Goal: Task Accomplishment & Management: Manage account settings

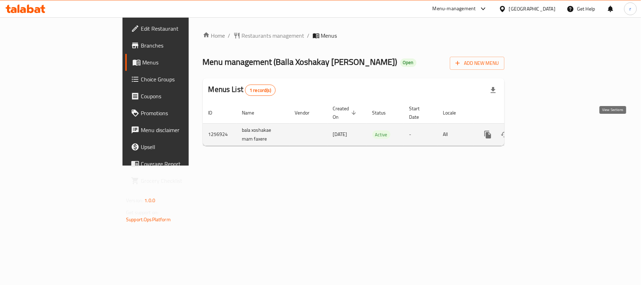
click at [543, 130] on icon "enhanced table" at bounding box center [539, 134] width 8 height 8
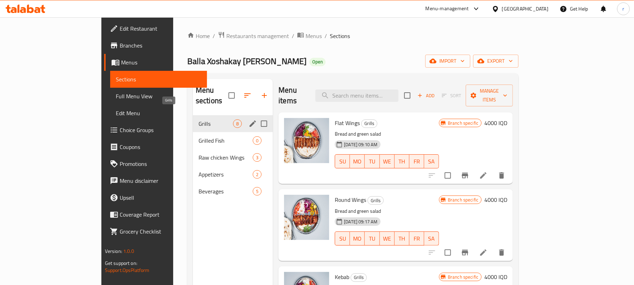
click at [199, 119] on span "Grills" at bounding box center [216, 123] width 35 height 8
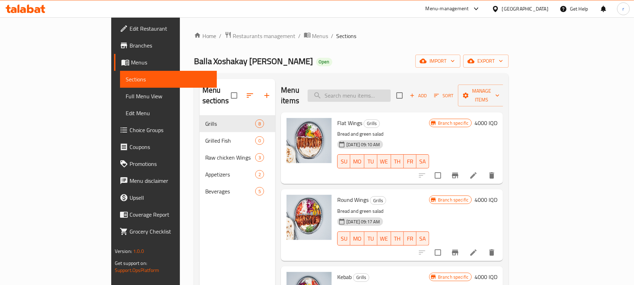
click at [388, 89] on input "search" at bounding box center [349, 95] width 83 height 12
type input "mushroom"
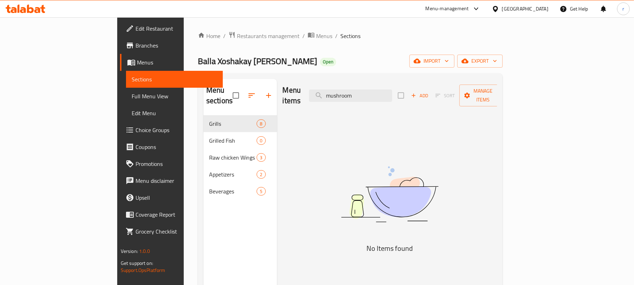
drag, startPoint x: 402, startPoint y: 88, endPoint x: 304, endPoint y: 101, distance: 99.1
click at [308, 100] on div "Menu items mushroom Add Sort Manage items" at bounding box center [390, 95] width 215 height 33
click at [398, 45] on div "Home / Restaurants management / Menus / Sections Balla Xoshakay Faxir Hariri Op…" at bounding box center [350, 200] width 305 height 338
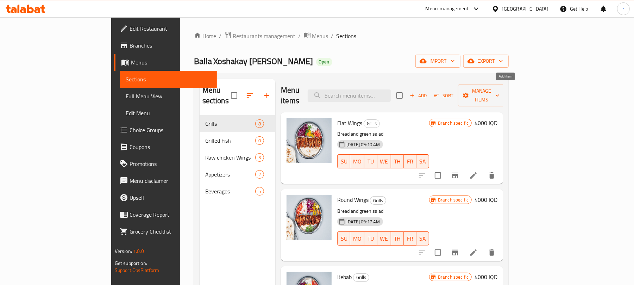
click at [428, 92] on span "Add" at bounding box center [418, 96] width 19 height 8
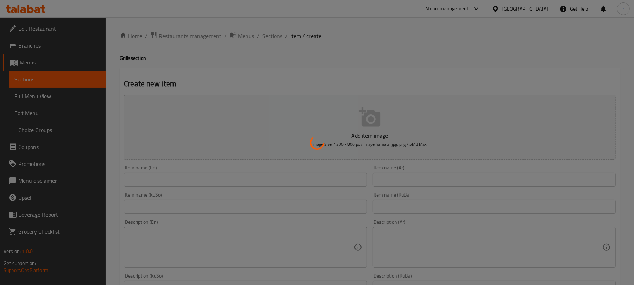
drag, startPoint x: 159, startPoint y: 181, endPoint x: 153, endPoint y: 178, distance: 7.1
click at [158, 181] on div at bounding box center [317, 142] width 634 height 285
click at [153, 178] on div at bounding box center [317, 142] width 634 height 285
click at [153, 179] on div at bounding box center [317, 142] width 634 height 285
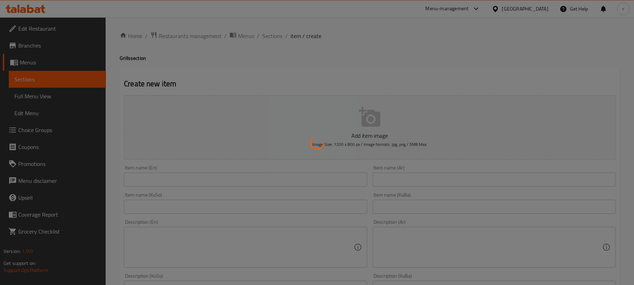
click at [153, 179] on div at bounding box center [317, 142] width 634 height 285
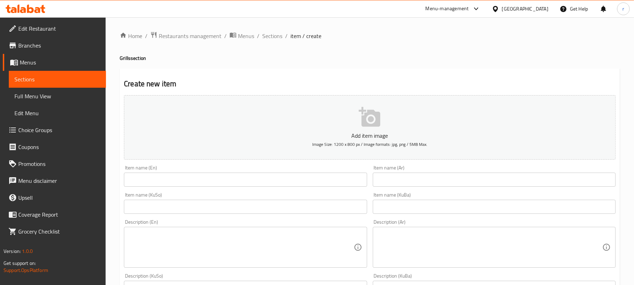
click at [166, 185] on input "text" at bounding box center [245, 180] width 243 height 14
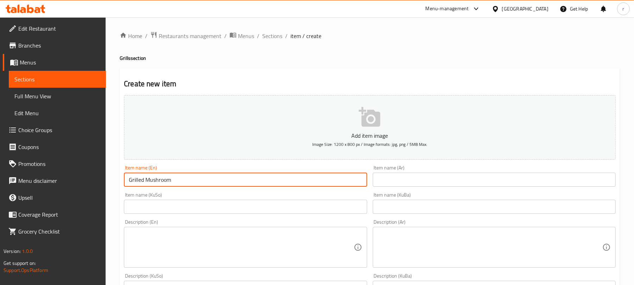
type input "Grilled Mushroom"
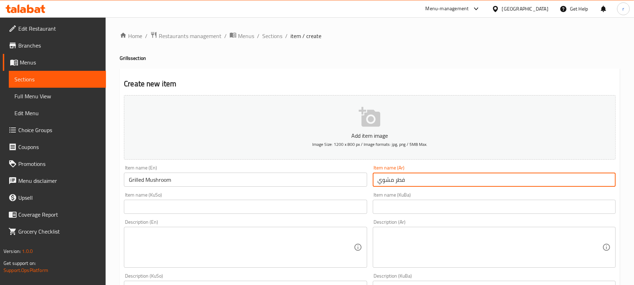
type input "فطر مشوي"
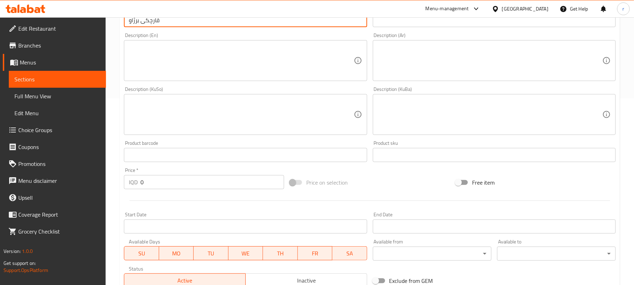
scroll to position [188, 0]
type input "قارچکی برژاو"
click at [158, 47] on textarea at bounding box center [241, 59] width 225 height 33
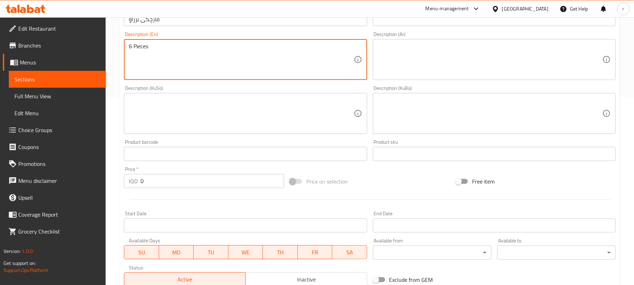
type textarea "6 Pieces"
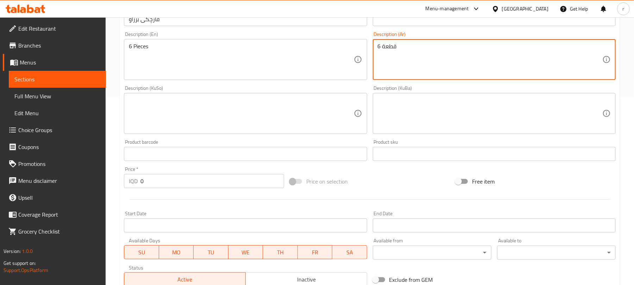
type textarea "6 قطعة"
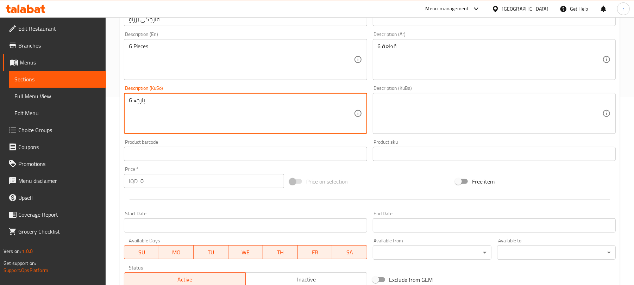
type textarea "6 پارچە"
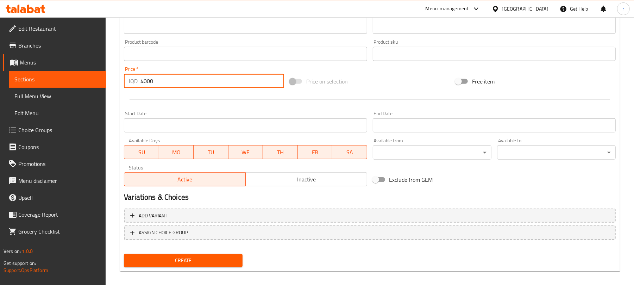
scroll to position [293, 0]
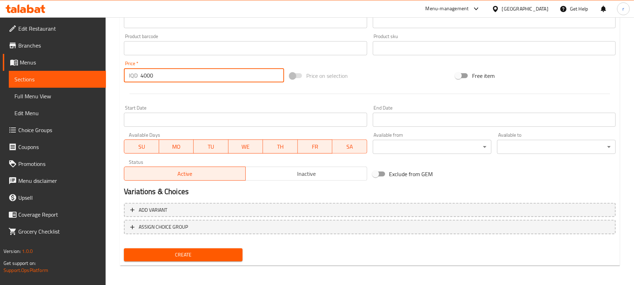
type input "4000"
click at [194, 254] on span "Create" at bounding box center [183, 254] width 107 height 9
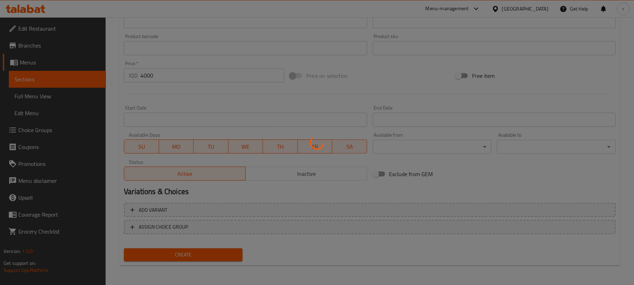
type input "0"
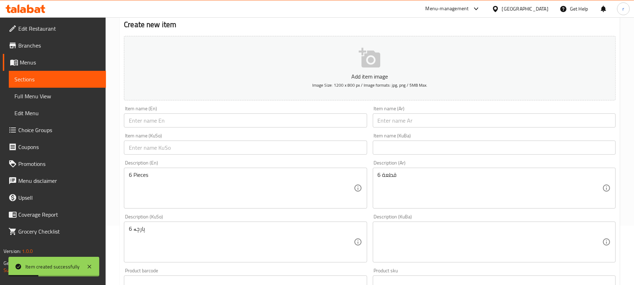
scroll to position [58, 0]
click at [182, 123] on input "text" at bounding box center [245, 121] width 243 height 14
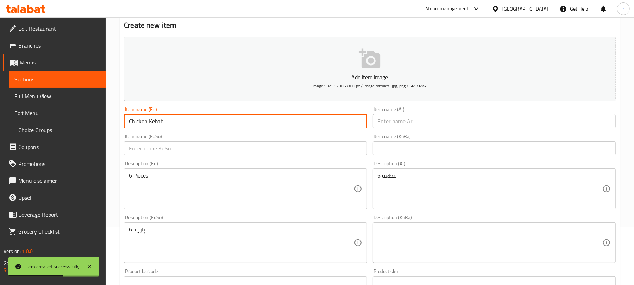
type input "Chicken Kebab"
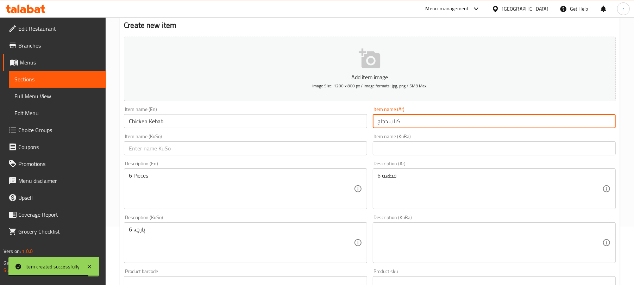
type input "كباب دجاج"
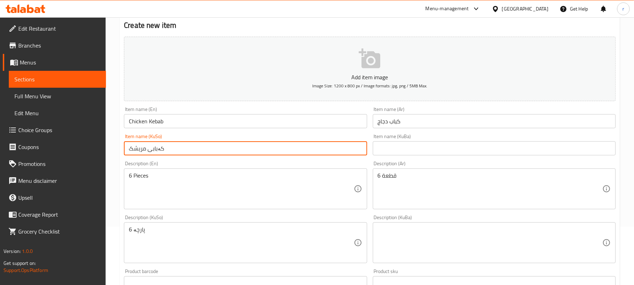
type input "کەبابی مریشک"
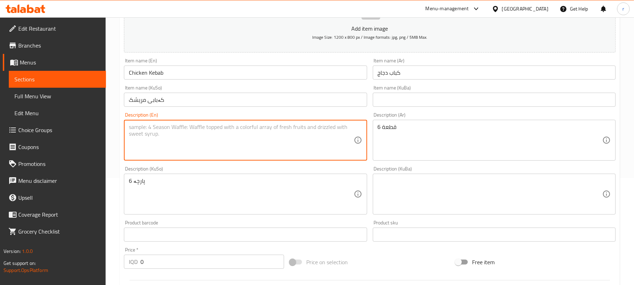
scroll to position [152, 0]
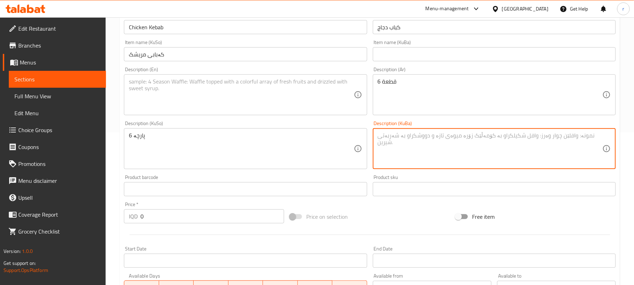
click at [433, 145] on textarea at bounding box center [490, 148] width 225 height 33
paste textarea "Chicken, bread, salad"
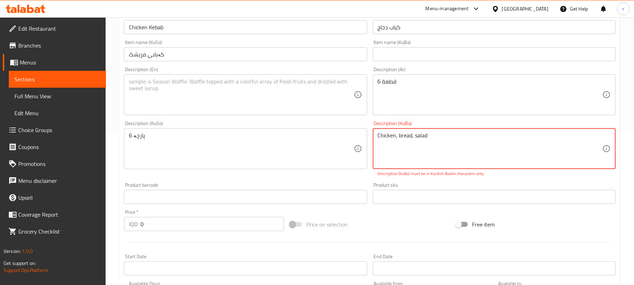
type textarea "Chicken, bread, salad"
click at [188, 83] on textarea at bounding box center [241, 94] width 225 height 33
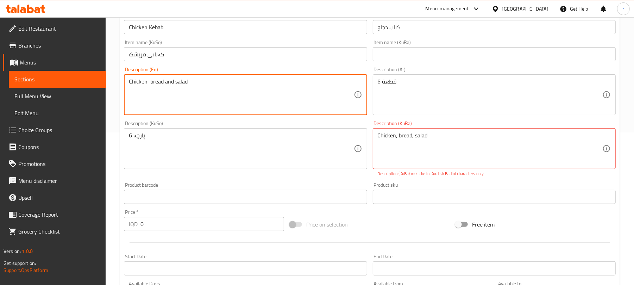
type textarea "Chicken, bread and salad"
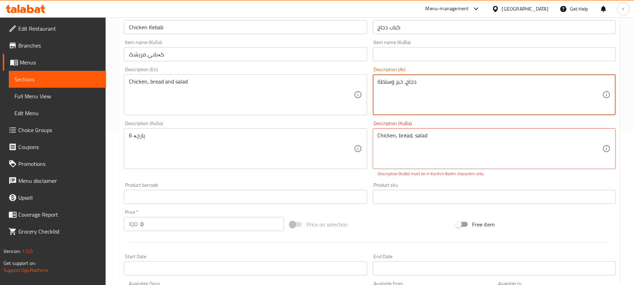
type textarea "دجاج، خبز وسلطة"
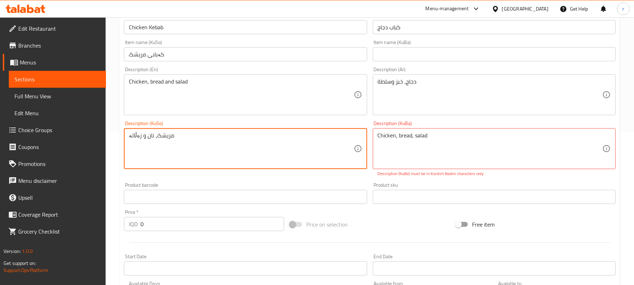
type textarea "مریشک، نان و زەڵاتە"
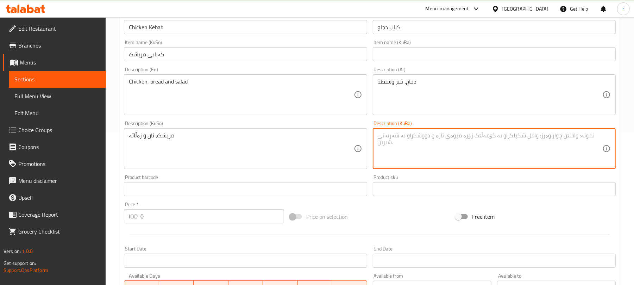
drag, startPoint x: 149, startPoint y: 216, endPoint x: 93, endPoint y: 209, distance: 56.4
click at [93, 209] on div "Edit Restaurant Branches Menus Sections Full Menu View Edit Menu Choice Groups …" at bounding box center [317, 145] width 634 height 561
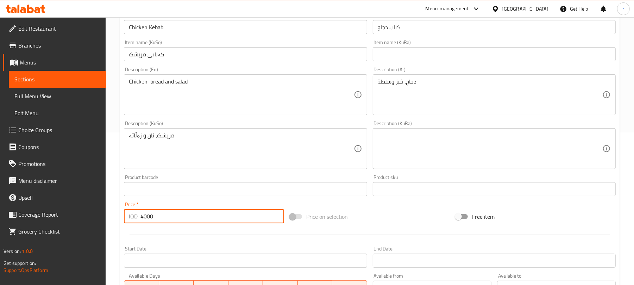
type input "4000"
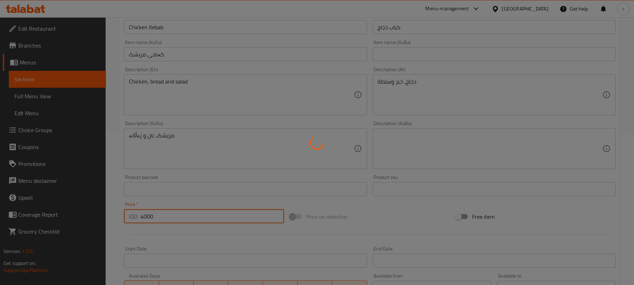
type input "0"
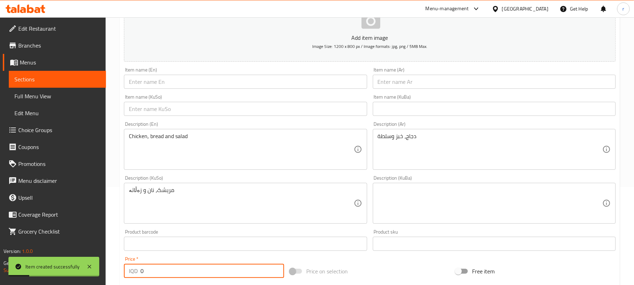
scroll to position [0, 0]
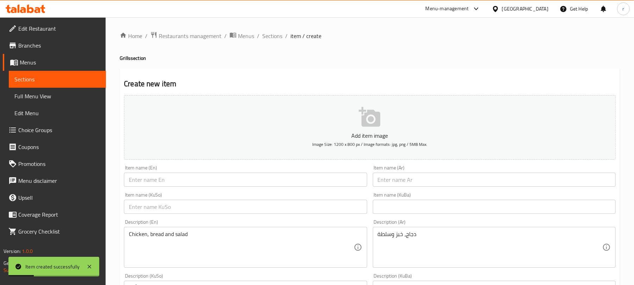
click at [157, 179] on input "text" at bounding box center [245, 180] width 243 height 14
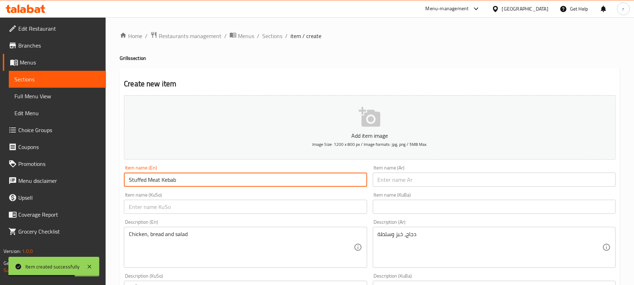
type input "Stuffed Meat Kebab"
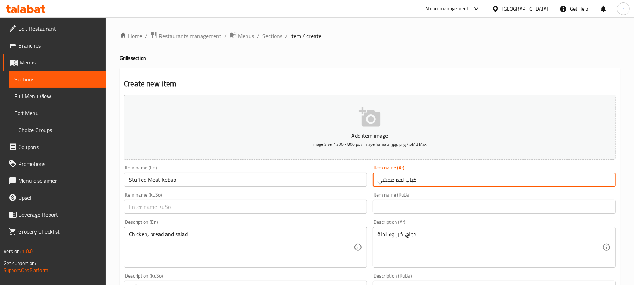
type input "كباب لحم محشي"
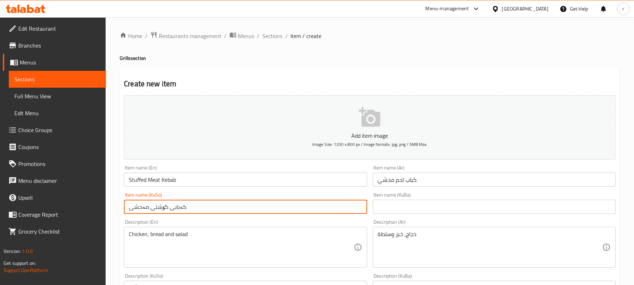
type input "کەبابی گۆشتی مەحشی"
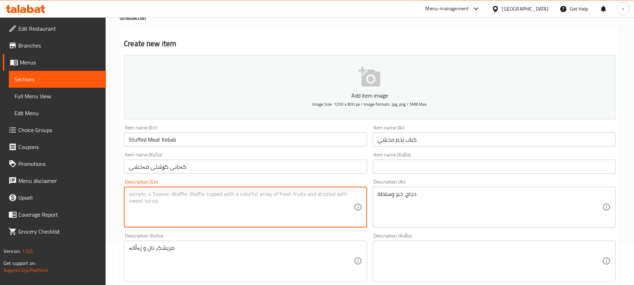
scroll to position [94, 0]
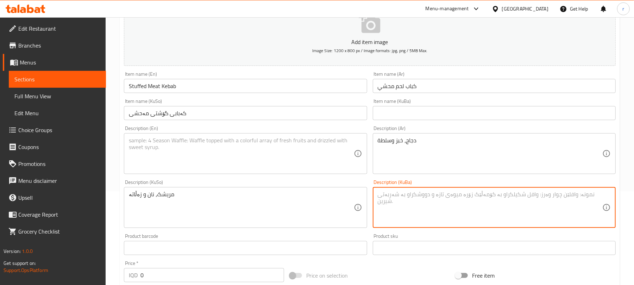
click at [447, 216] on textarea at bounding box center [490, 207] width 225 height 33
paste textarea "Meat, pepper, bread, salad"
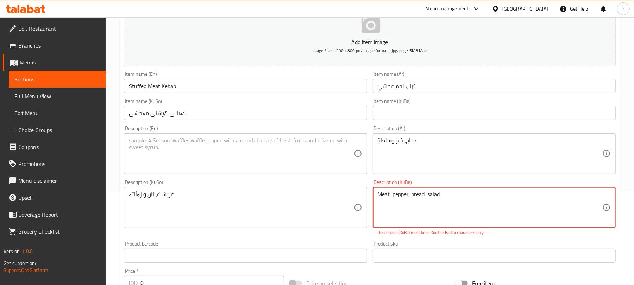
type textarea "Meat, pepper, bread, salad"
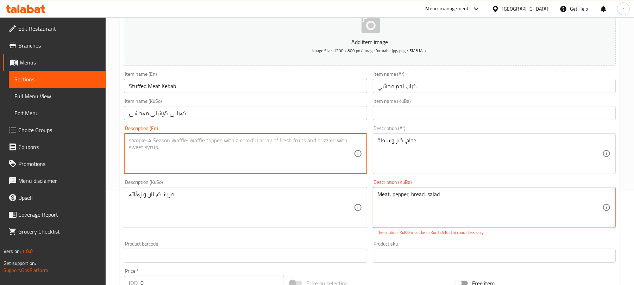
click at [178, 141] on textarea at bounding box center [241, 153] width 225 height 33
type textarea "Meat, pepper, bread and salad"
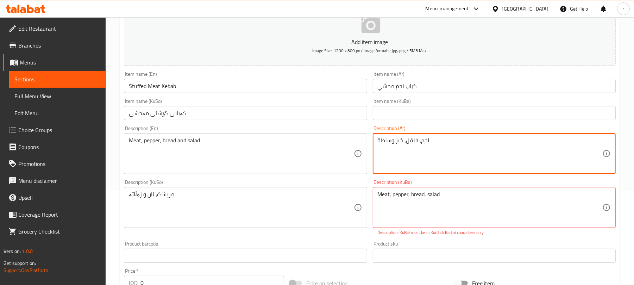
type textarea "لحم، فلفل، خبز وسلطة"
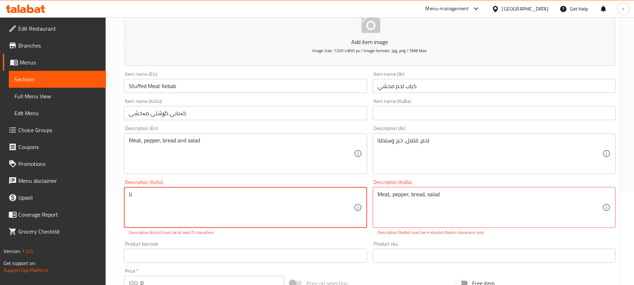
type textarea "ن"
type textarea "ۆ"
type textarea "گۆشت، بیبەر، نان و زەڵاتە"
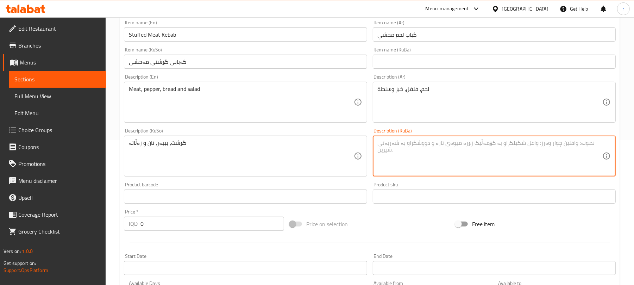
scroll to position [293, 0]
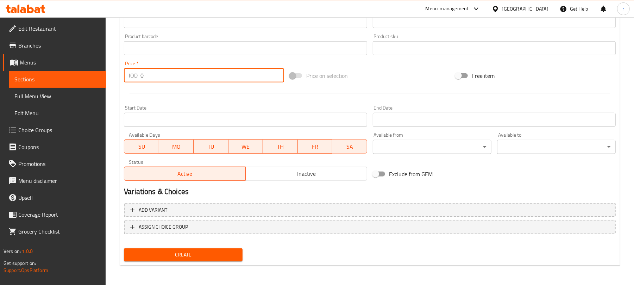
drag, startPoint x: 167, startPoint y: 76, endPoint x: 118, endPoint y: 68, distance: 49.0
click at [118, 68] on div "Home / Restaurants management / Menus / Sections / item / create Grills section…" at bounding box center [370, 4] width 529 height 561
type input "4000"
click at [124, 248] on button "Create" at bounding box center [183, 254] width 119 height 13
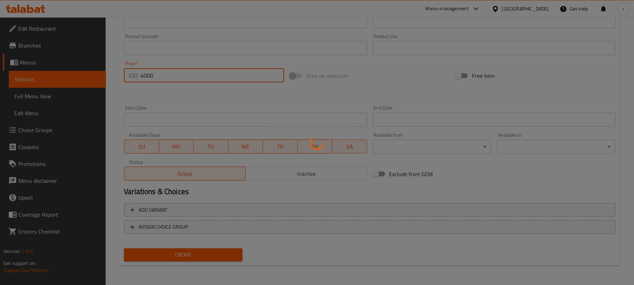
type input "0"
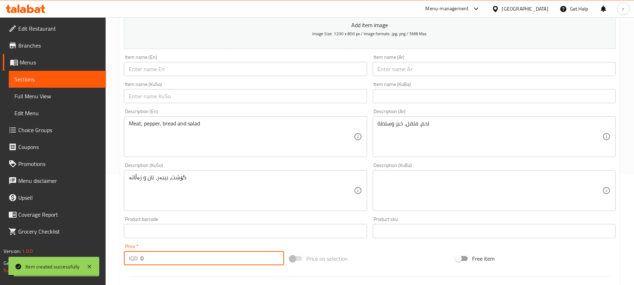
scroll to position [0, 0]
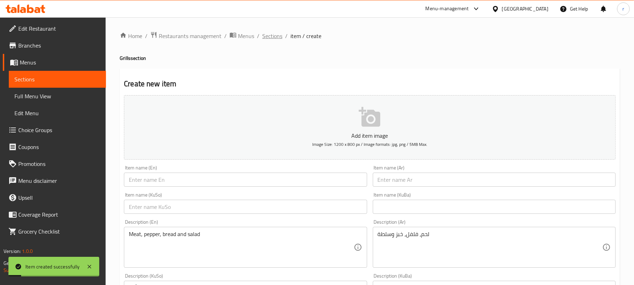
click at [265, 36] on span "Sections" at bounding box center [272, 36] width 20 height 8
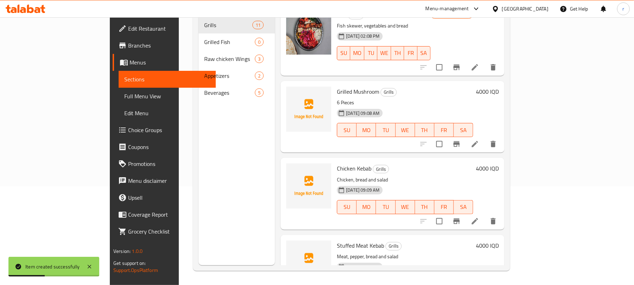
scroll to position [532, 0]
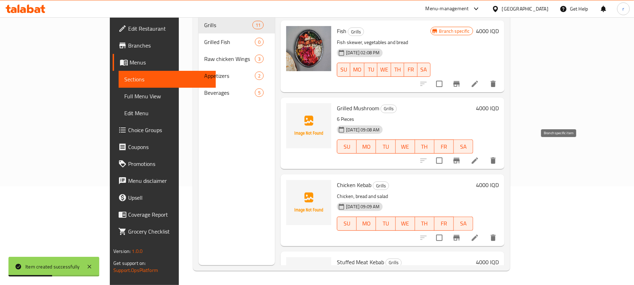
click at [460, 158] on icon "Branch-specific-item" at bounding box center [457, 161] width 6 height 6
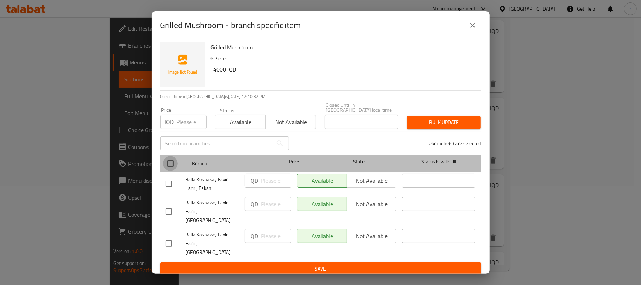
click at [171, 166] on input "checkbox" at bounding box center [170, 163] width 15 height 15
checkbox input "true"
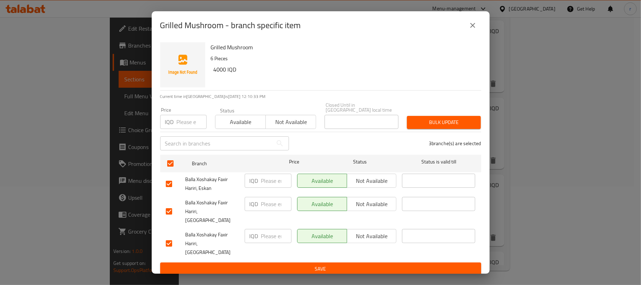
click at [169, 215] on input "checkbox" at bounding box center [169, 211] width 15 height 15
checkbox input "false"
click at [166, 236] on input "checkbox" at bounding box center [169, 243] width 15 height 15
checkbox input "false"
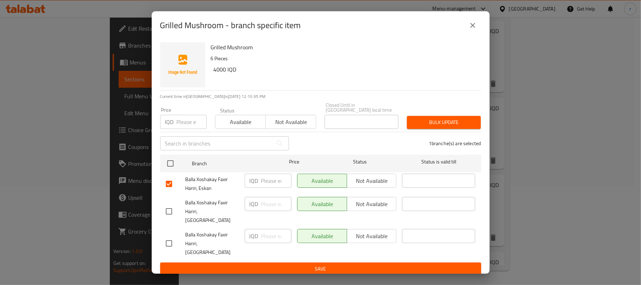
click at [168, 208] on input "checkbox" at bounding box center [169, 211] width 15 height 15
checkbox input "true"
click at [168, 238] on input "checkbox" at bounding box center [169, 243] width 15 height 15
checkbox input "true"
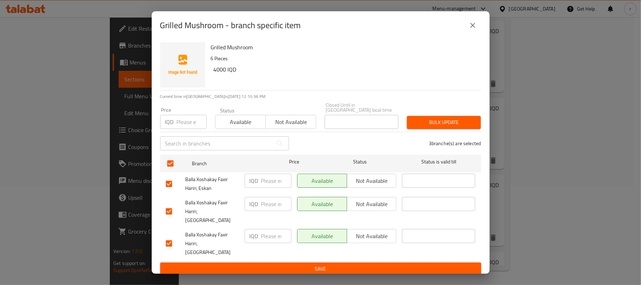
click at [384, 207] on span "Not available" at bounding box center [372, 204] width 44 height 10
click at [378, 231] on span "Not available" at bounding box center [372, 236] width 44 height 10
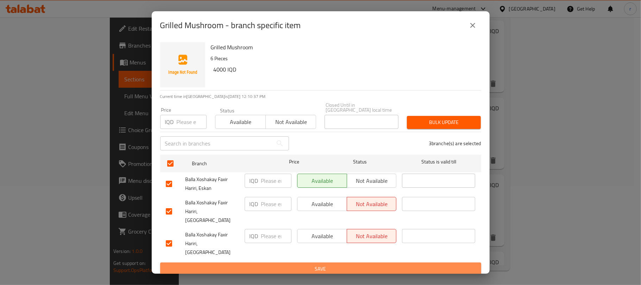
click at [294, 264] on span "Save" at bounding box center [321, 268] width 310 height 9
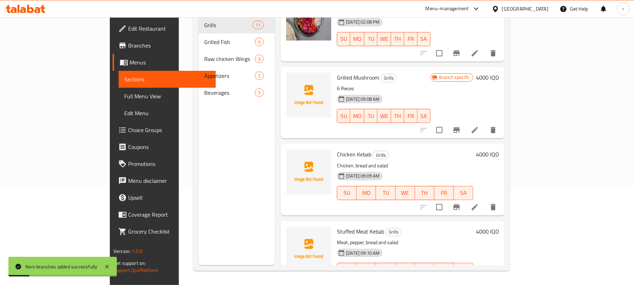
scroll to position [579, 0]
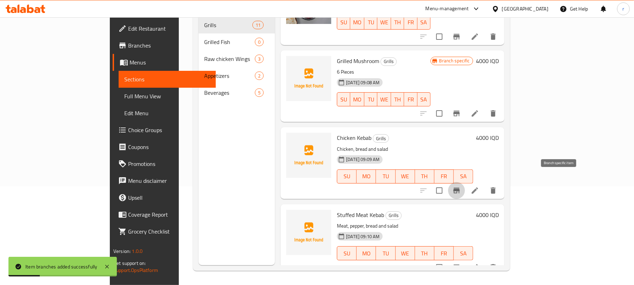
click at [460, 188] on icon "Branch-specific-item" at bounding box center [457, 191] width 6 height 6
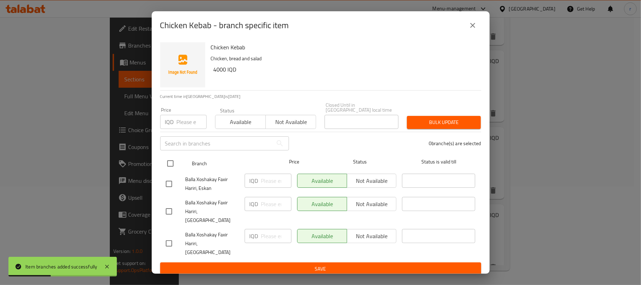
click at [168, 166] on input "checkbox" at bounding box center [170, 163] width 15 height 15
checkbox input "true"
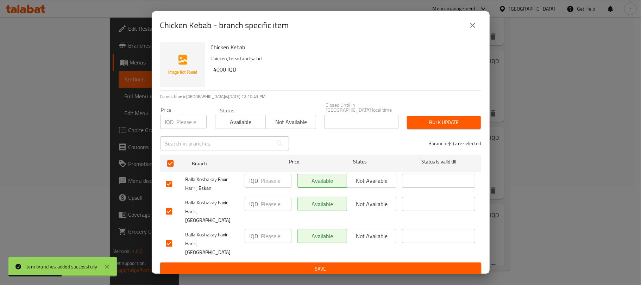
click at [375, 208] on span "Not available" at bounding box center [372, 204] width 44 height 10
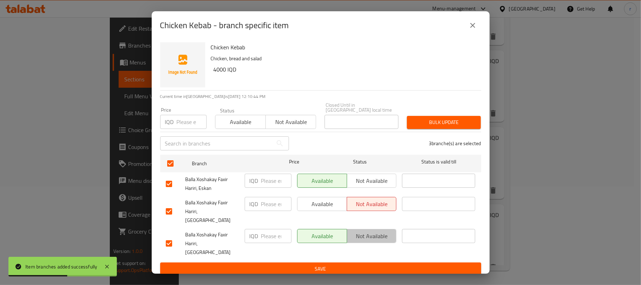
click at [374, 231] on span "Not available" at bounding box center [372, 236] width 44 height 10
click at [349, 264] on span "Save" at bounding box center [321, 268] width 310 height 9
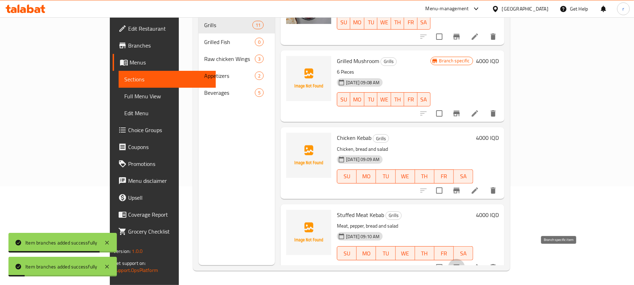
click at [461, 263] on icon "Branch-specific-item" at bounding box center [457, 267] width 8 height 8
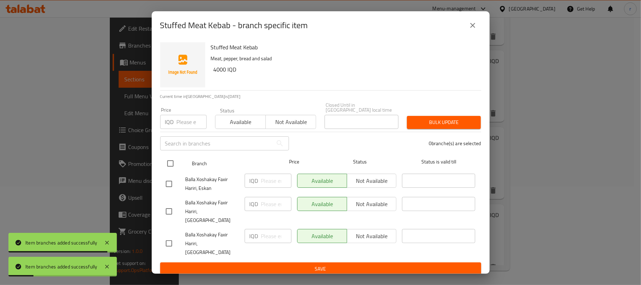
click at [169, 163] on input "checkbox" at bounding box center [170, 163] width 15 height 15
checkbox input "true"
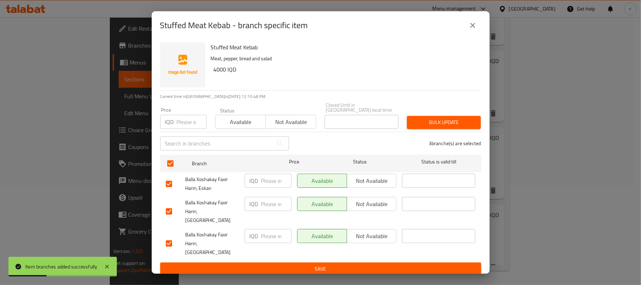
click at [380, 208] on span "Not available" at bounding box center [372, 204] width 44 height 10
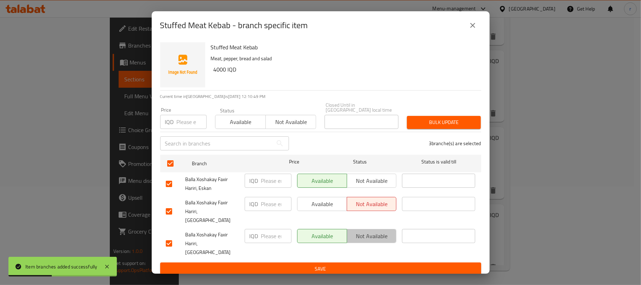
click at [381, 236] on span "Not available" at bounding box center [372, 236] width 44 height 10
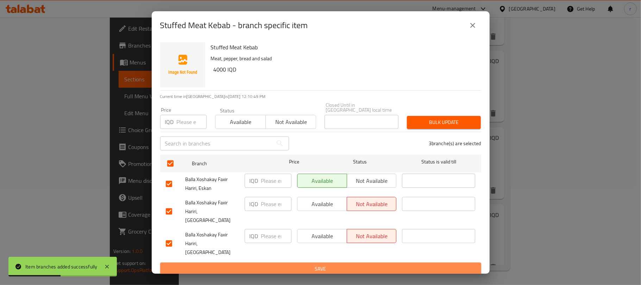
click at [351, 264] on span "Save" at bounding box center [321, 268] width 310 height 9
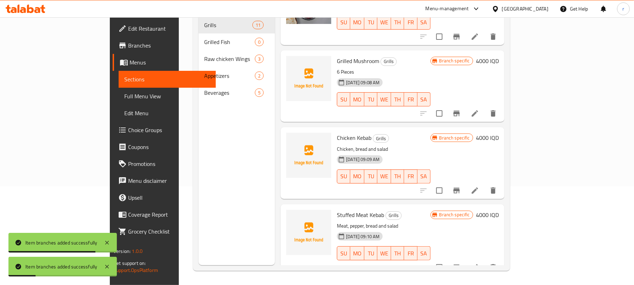
click at [124, 95] on span "Full Menu View" at bounding box center [167, 96] width 86 height 8
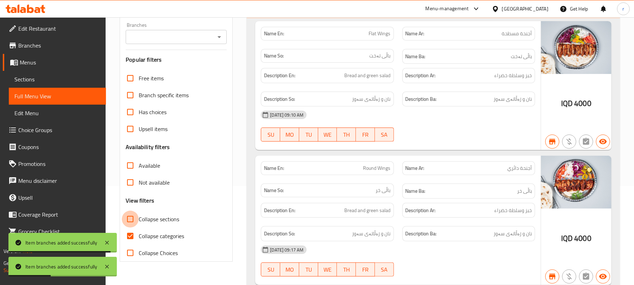
click at [131, 220] on input "Collapse sections" at bounding box center [130, 219] width 17 height 17
checkbox input "true"
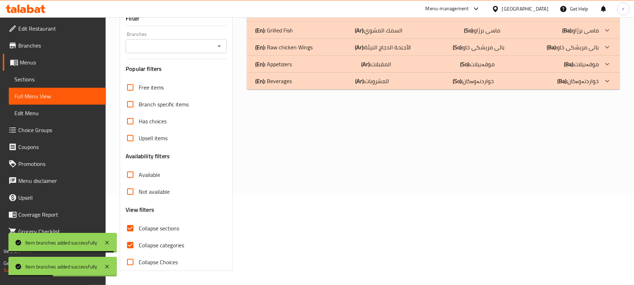
click at [132, 237] on input "Collapse categories" at bounding box center [130, 245] width 17 height 17
checkbox input "false"
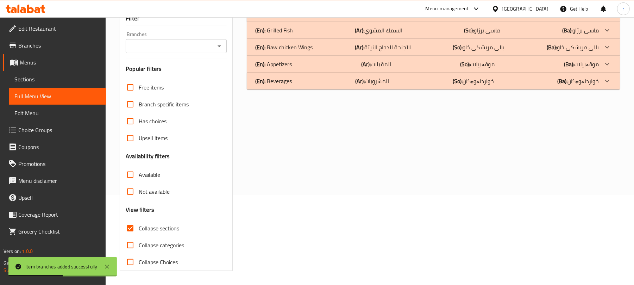
click at [223, 47] on icon "Open" at bounding box center [219, 46] width 8 height 8
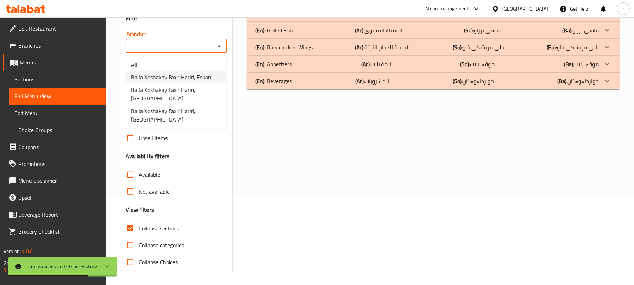
click at [194, 76] on span "Balla Xoshakay Faxir Hariri, Eskan" at bounding box center [171, 77] width 80 height 8
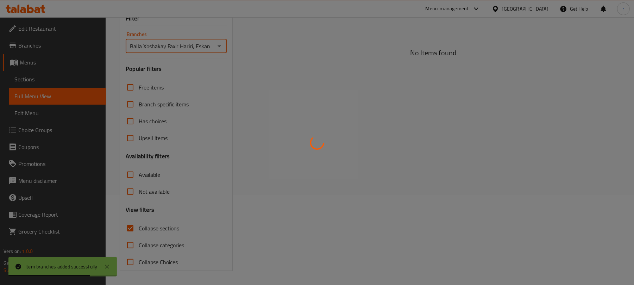
type input "Balla Xoshakay Faxir Hariri, Eskan"
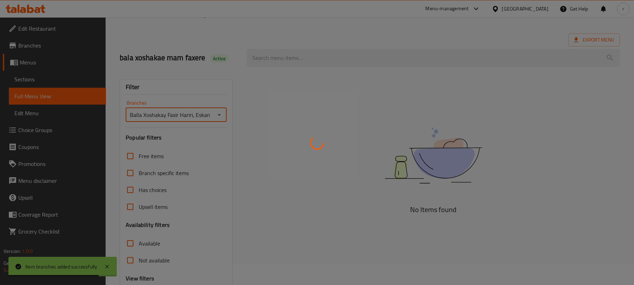
scroll to position [0, 0]
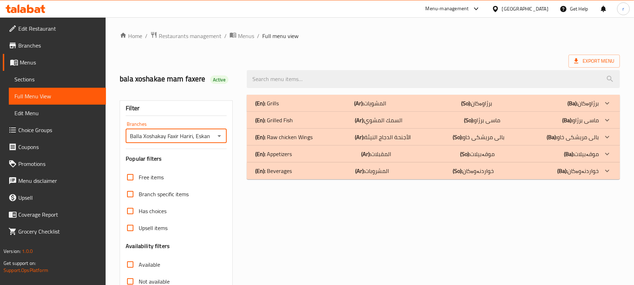
click at [292, 108] on div "(En): Grills (Ar): المشويات (So): برژاوەکان (Ba): برژاوەکان" at bounding box center [433, 103] width 373 height 17
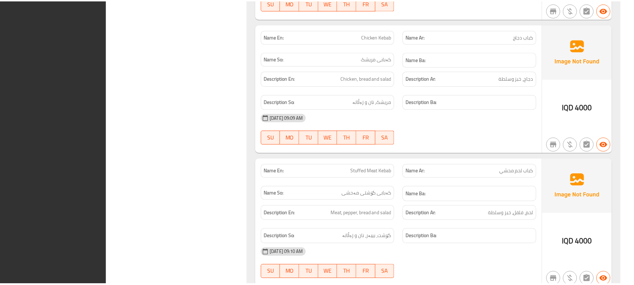
scroll to position [1830, 0]
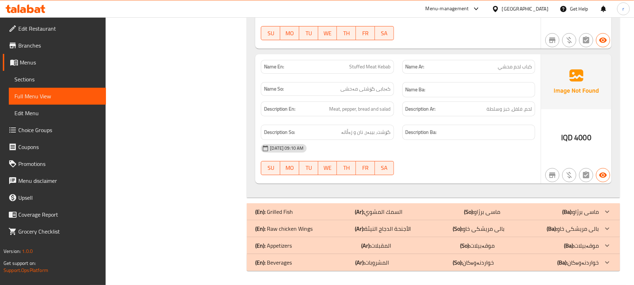
click at [25, 4] on div at bounding box center [25, 9] width 51 height 14
click at [26, 8] on icon at bounding box center [26, 9] width 40 height 8
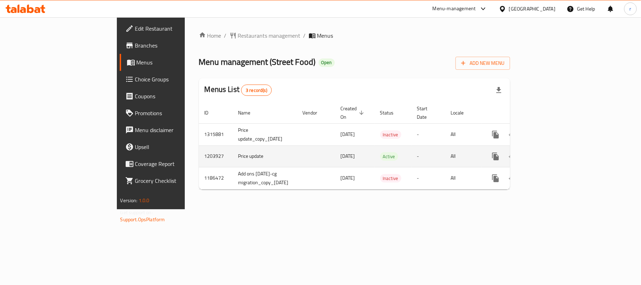
click at [551, 152] on icon "enhanced table" at bounding box center [546, 156] width 8 height 8
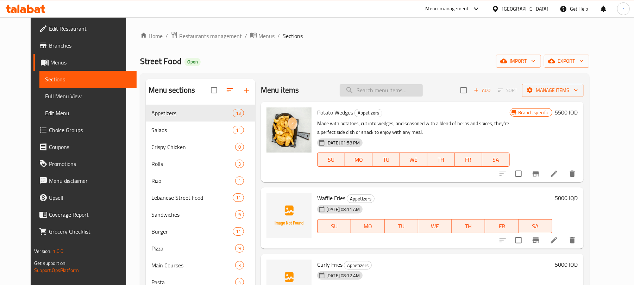
click at [386, 89] on input "search" at bounding box center [381, 90] width 83 height 12
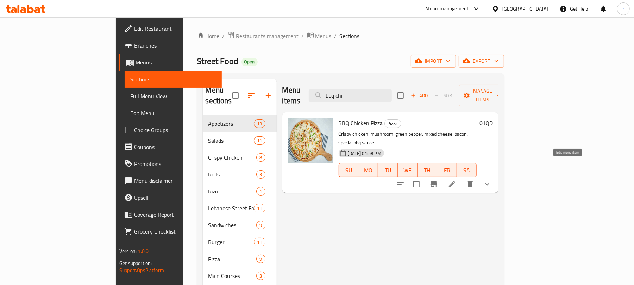
type input "bbq chi"
click at [455, 181] on icon at bounding box center [452, 184] width 6 height 6
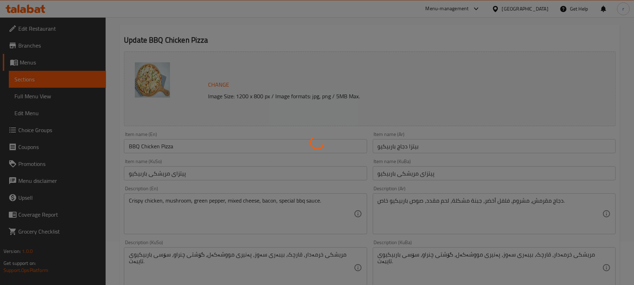
type input "إختيارك من الحجم:"
type input "هەڵبژاردنت لە قەبارە:"
type input "1"
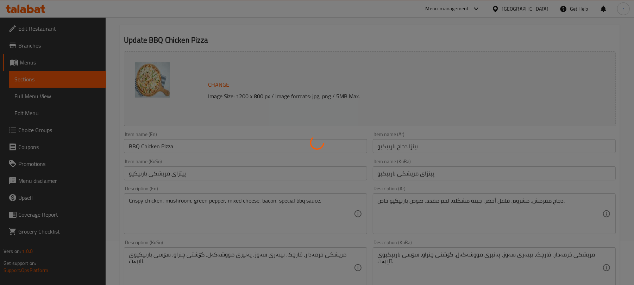
type input "الصلصات الإضافية:"
type input "سۆسی زیادە:"
type input "0"
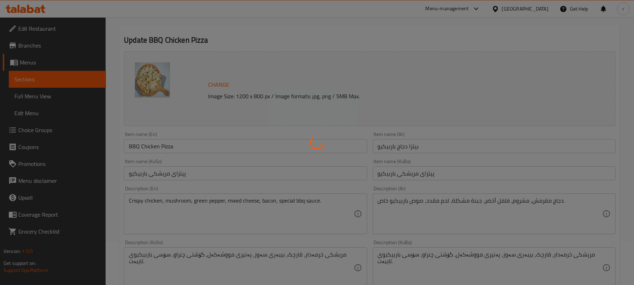
type input "الترقية الى الوجبة"
type input "تازە کردنەوە بۆ ژەم"
type input "0"
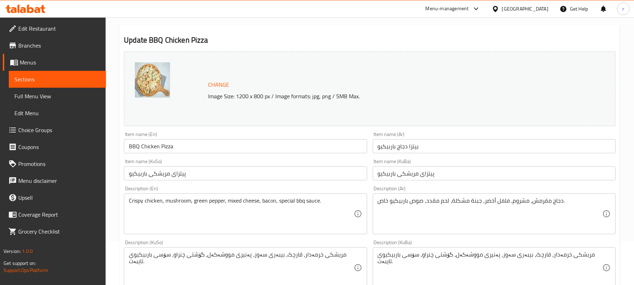
scroll to position [141, 0]
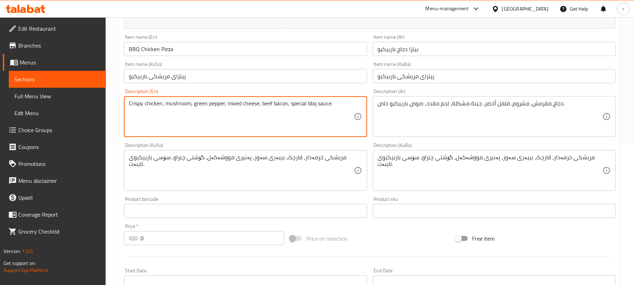
type textarea "Crispy chicken, mushroom, green pepper, mixed cheese, beef bacon, special bbq s…"
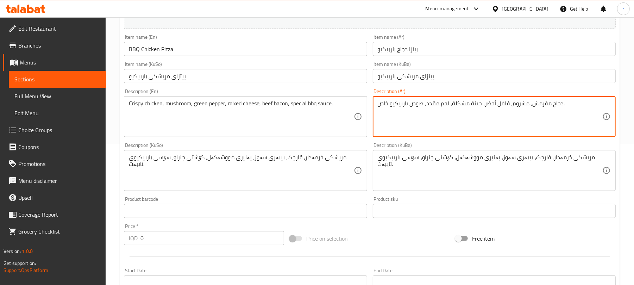
click at [441, 106] on textarea "دجاج مقرمش، مشروم، فلفل أخضر، جبنة مشكلة، لحم مقدد، صوص باربيكيو خاص." at bounding box center [490, 116] width 225 height 33
type textarea "دجاج مقرمش، مشروم، فلفل أخضر، جبنة مشكلة، لحم بقري مقدد، صوص باربيكيو خاص."
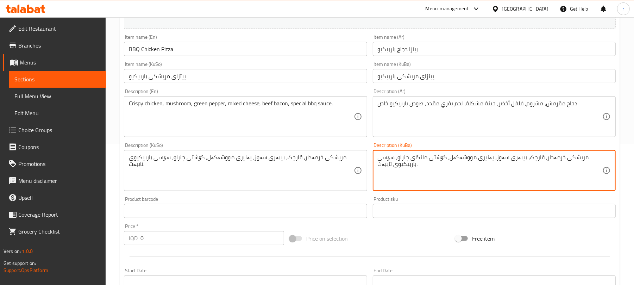
type textarea "مریشکی خرمەدار، قارچک، بیبەری سەوز، پەنیری مووشەکەل، گۆشتی مانگای چنراو، سۆسی ب…"
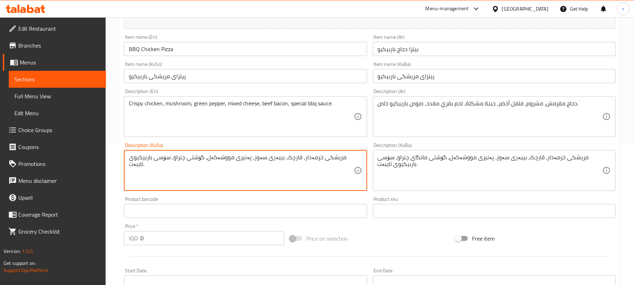
paste textarea "مانگای"
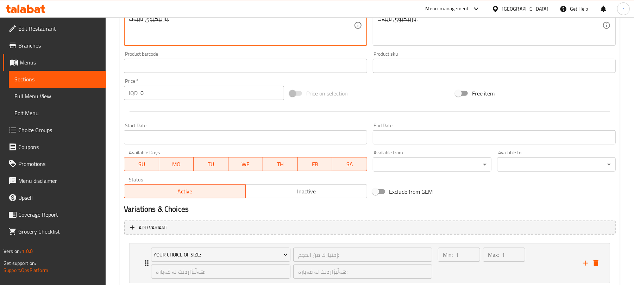
scroll to position [423, 0]
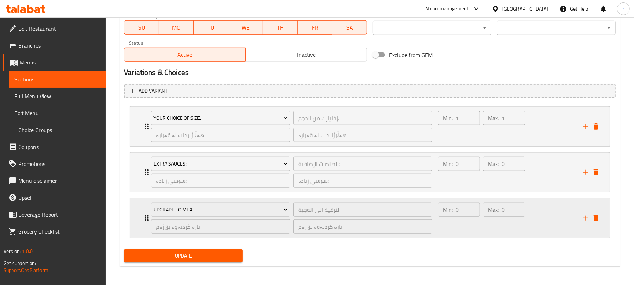
click at [143, 214] on icon "Expand" at bounding box center [147, 218] width 8 height 8
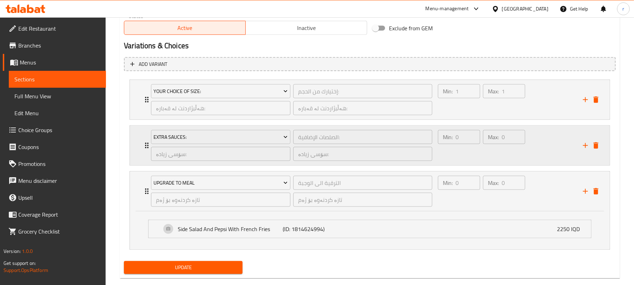
scroll to position [464, 0]
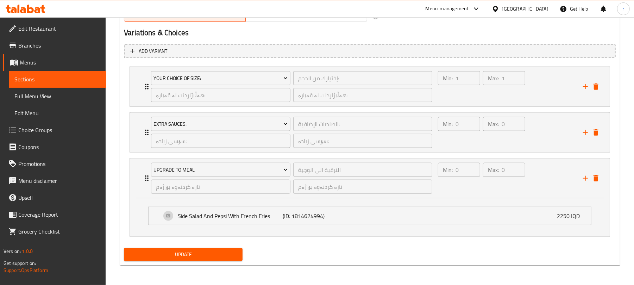
type textarea "مریشکی خرمەدار، قارچک، بیبەری سەوز، پەنیری مووشەکەل، گۆشتی مانگای چنراو، سۆسی ب…"
click at [165, 253] on span "Update" at bounding box center [183, 254] width 107 height 9
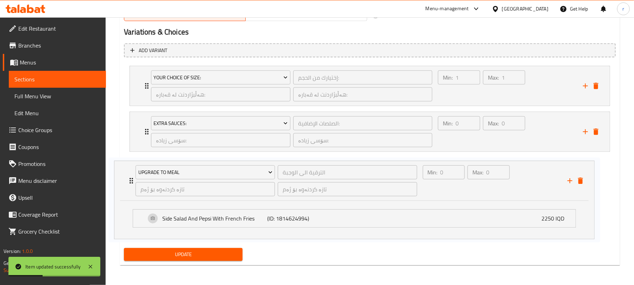
drag, startPoint x: 323, startPoint y: 215, endPoint x: 313, endPoint y: 218, distance: 10.1
click at [313, 218] on div "Your Choice Of Size: إختيارك من الحجم: ​ هەڵبژاردنت لە قەبارە: ​ هەڵبژاردنت لە …" at bounding box center [370, 151] width 492 height 176
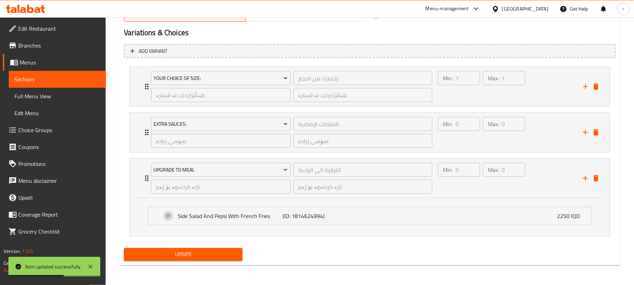
click at [38, 132] on span "Choice Groups" at bounding box center [59, 130] width 82 height 8
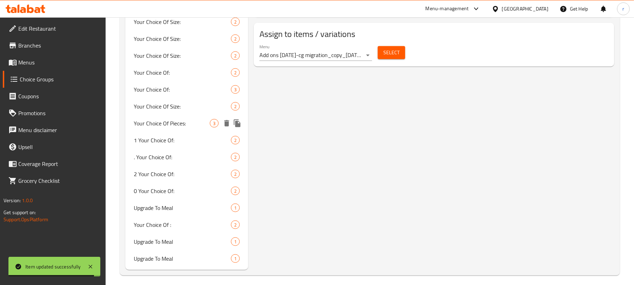
scroll to position [436, 0]
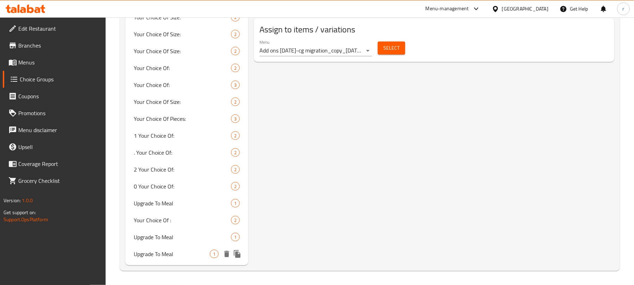
click at [163, 258] on span "Upgrade To Meal" at bounding box center [172, 254] width 76 height 8
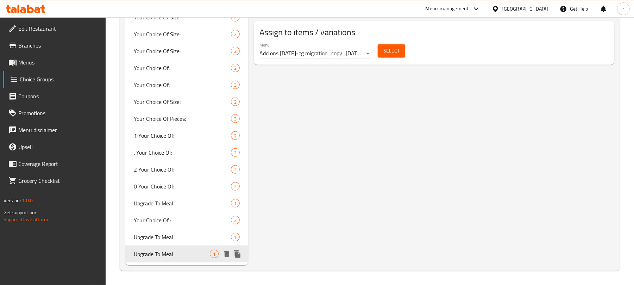
type input "Upgrade To Meal"
type input "الترقية الى الوجبة"
type input "تازە کردنەوە بۆ ژەم"
click at [160, 243] on div "Upgrade To Meal 1" at bounding box center [186, 237] width 123 height 17
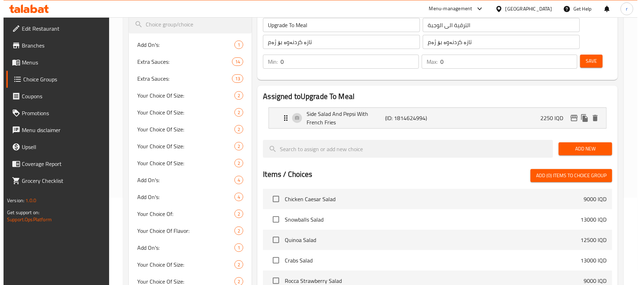
scroll to position [94, 0]
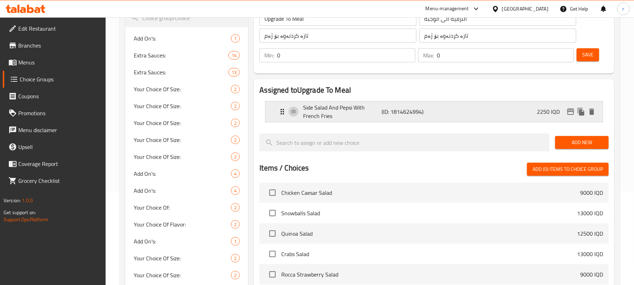
click at [554, 112] on p "2250 IQD" at bounding box center [551, 111] width 29 height 8
click at [568, 113] on icon "edit" at bounding box center [571, 111] width 8 height 8
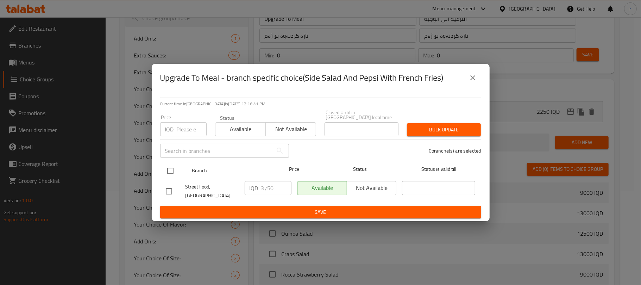
click at [171, 170] on input "checkbox" at bounding box center [170, 170] width 15 height 15
checkbox input "true"
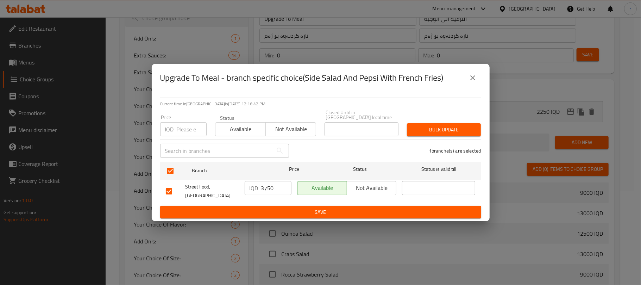
click at [282, 208] on span "Save" at bounding box center [321, 212] width 310 height 9
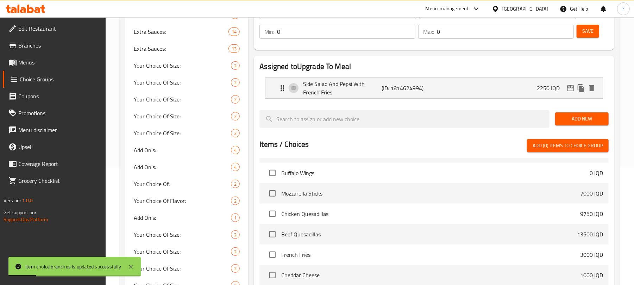
scroll to position [13, 0]
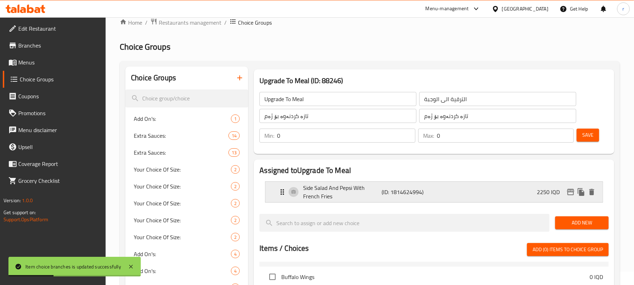
click at [550, 189] on p "2250 IQD" at bounding box center [551, 192] width 29 height 8
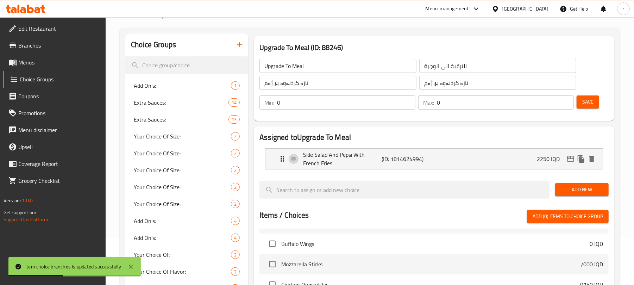
scroll to position [61, 0]
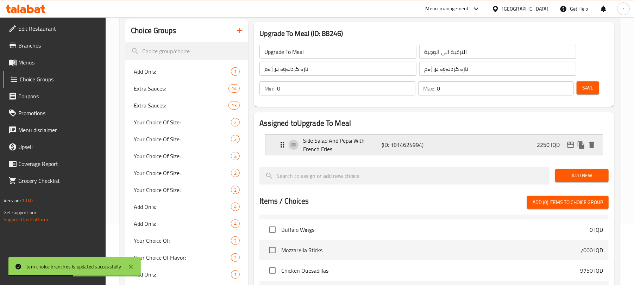
click at [498, 152] on div "Side Salad And Pepsi With French Fries (ID: 1814624994) 2250 IQD" at bounding box center [436, 145] width 316 height 20
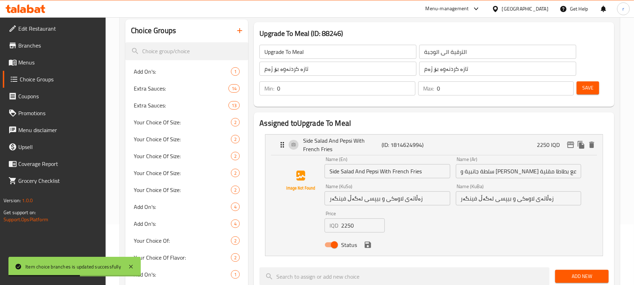
scroll to position [154, 0]
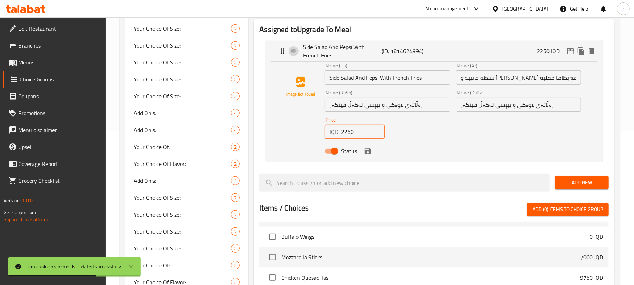
drag, startPoint x: 362, startPoint y: 136, endPoint x: 308, endPoint y: 132, distance: 54.8
click at [308, 132] on div "Name (En) Side Salad And Pepsi With French Fries Name (En) Name (Ar) سلطة جانبي…" at bounding box center [434, 110] width 315 height 95
click at [368, 150] on icon "save" at bounding box center [368, 151] width 6 height 6
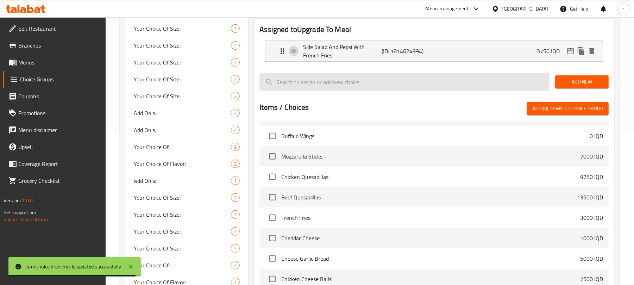
type input "3750"
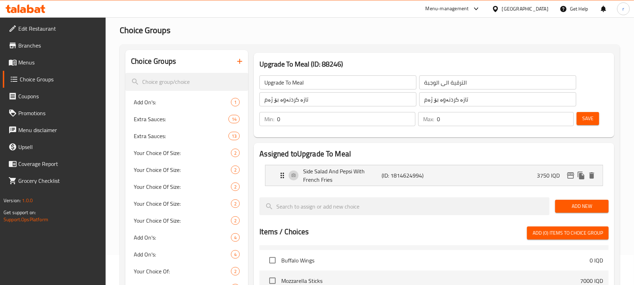
click at [585, 87] on div "Upgrade To Meal ​ الترقية الى الوجبة ​ تازە کردنەوە بۆ ژەم ​ تازە کردنەوە بۆ ژە…" at bounding box center [434, 101] width 355 height 68
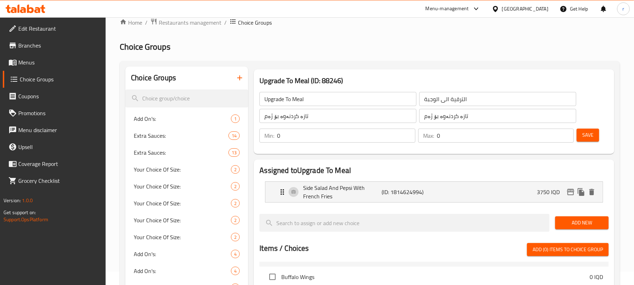
click at [587, 135] on span "Save" at bounding box center [588, 135] width 11 height 9
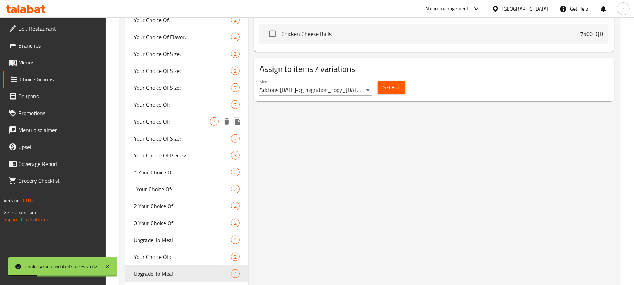
scroll to position [389, 0]
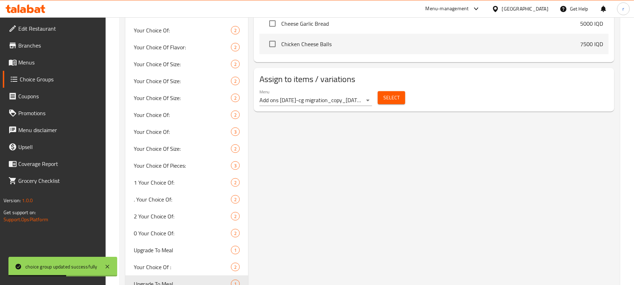
click at [39, 62] on span "Menus" at bounding box center [59, 62] width 82 height 8
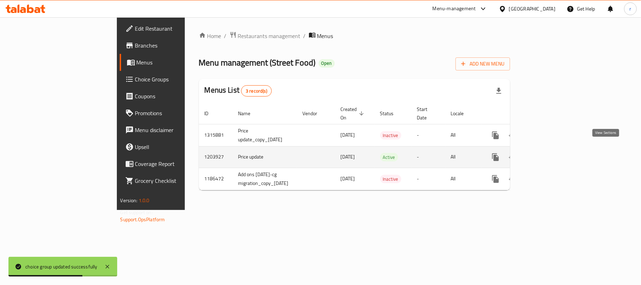
click at [551, 153] on icon "enhanced table" at bounding box center [546, 157] width 8 height 8
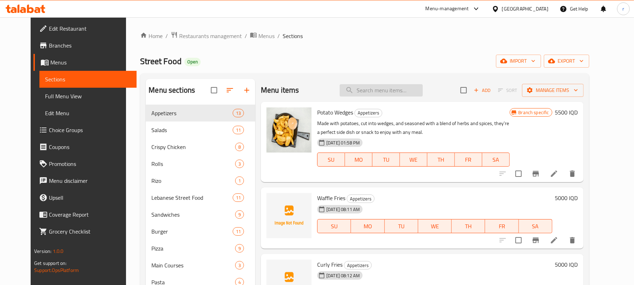
click at [390, 87] on input "search" at bounding box center [381, 90] width 83 height 12
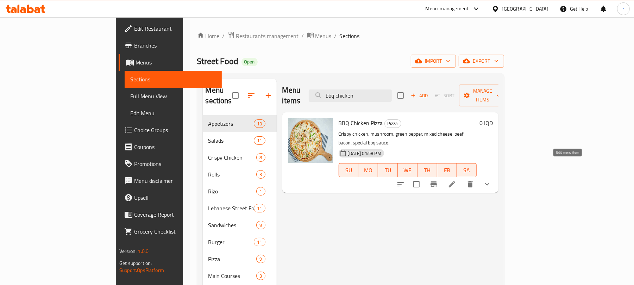
type input "bbq chicken"
click at [456, 180] on icon at bounding box center [452, 184] width 8 height 8
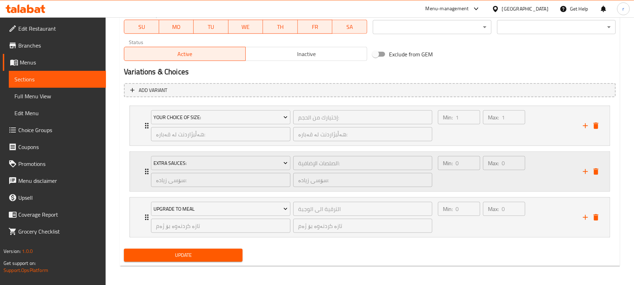
scroll to position [425, 0]
click at [144, 216] on icon "Expand" at bounding box center [147, 216] width 8 height 8
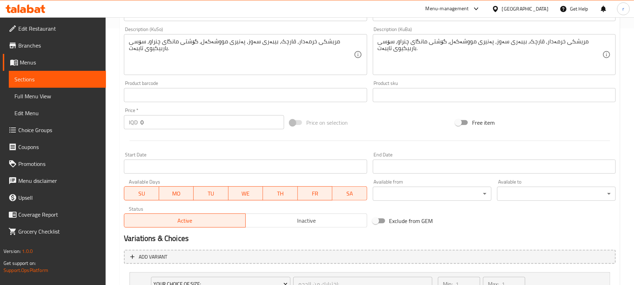
scroll to position [96, 0]
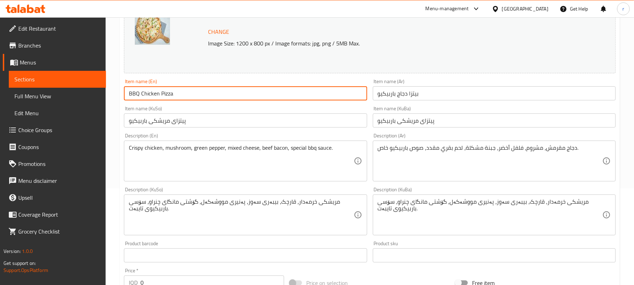
drag, startPoint x: 183, startPoint y: 96, endPoint x: 104, endPoint y: 92, distance: 80.0
click at [104, 92] on div "Edit Restaurant Branches Menus Sections Full Menu View Edit Menu Choice Groups …" at bounding box center [317, 286] width 634 height 730
click at [41, 98] on span "Full Menu View" at bounding box center [57, 96] width 86 height 8
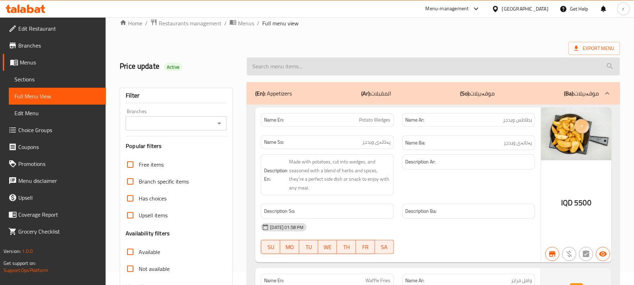
scroll to position [3, 0]
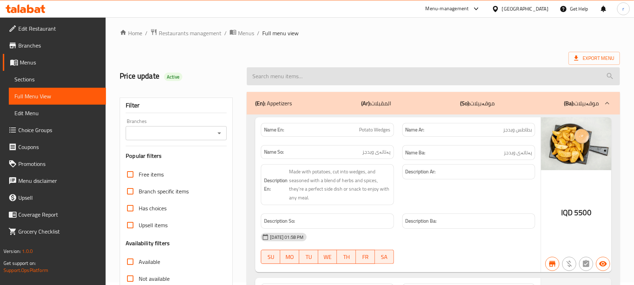
click at [301, 77] on input "search" at bounding box center [433, 76] width 373 height 18
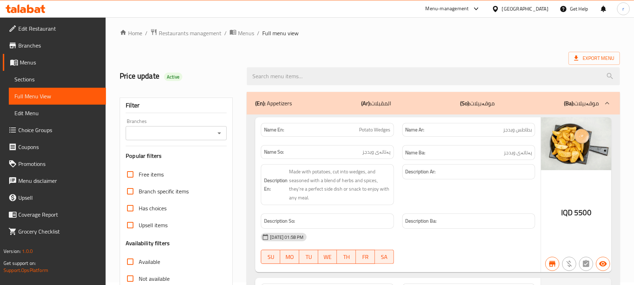
paste input "BBQ Chicken Pizza"
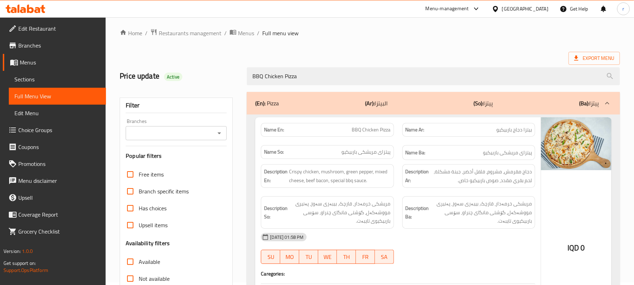
click at [220, 133] on icon "Open" at bounding box center [219, 133] width 8 height 8
type input "BBQ Chicken Pizza"
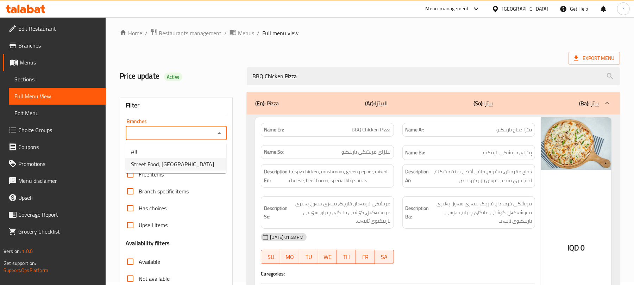
click at [169, 163] on span "Street Food, [GEOGRAPHIC_DATA]" at bounding box center [172, 164] width 83 height 8
type input "Street Food, [GEOGRAPHIC_DATA]"
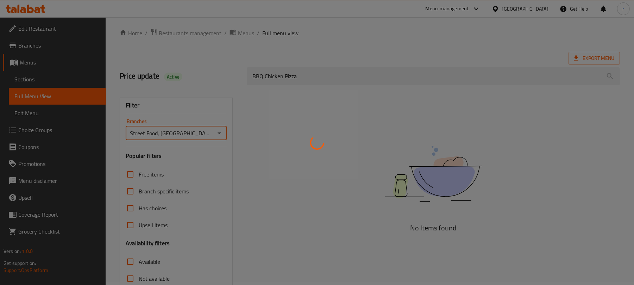
scroll to position [91, 0]
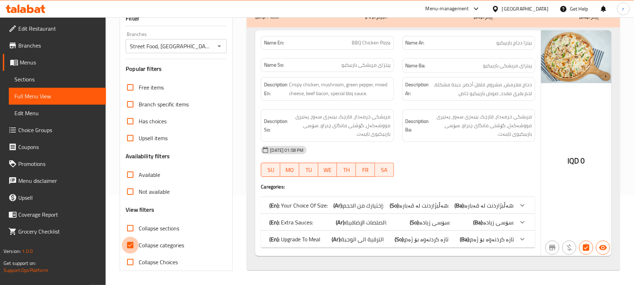
click at [130, 244] on input "Collapse categories" at bounding box center [130, 245] width 17 height 17
checkbox input "false"
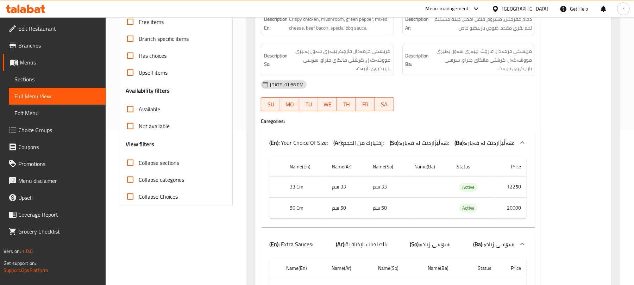
scroll to position [0, 0]
